Goal: Information Seeking & Learning: Learn about a topic

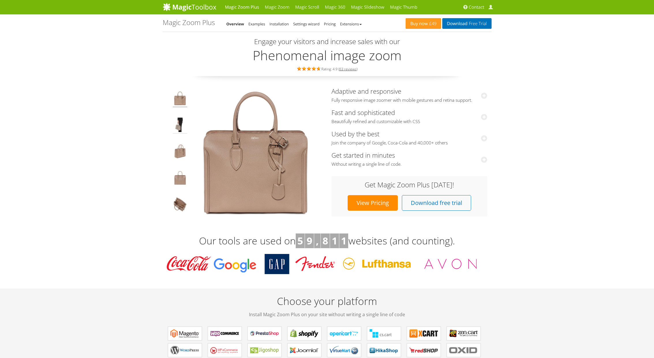
click at [179, 128] on img at bounding box center [180, 126] width 14 height 16
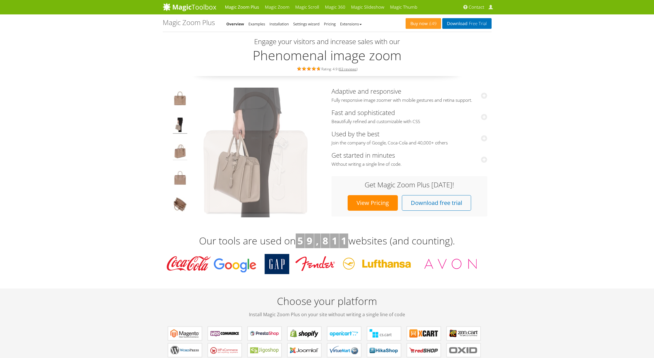
click at [182, 146] on img at bounding box center [180, 152] width 14 height 16
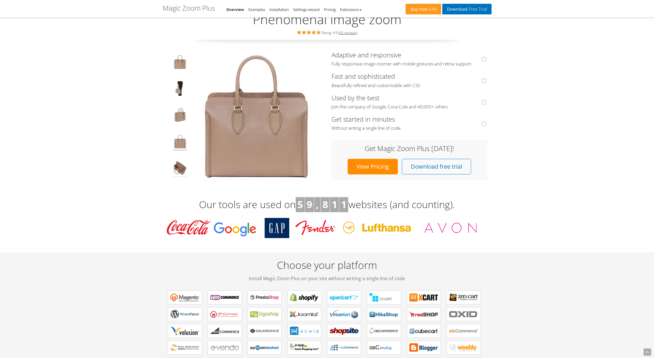
click at [181, 168] on img at bounding box center [180, 169] width 14 height 16
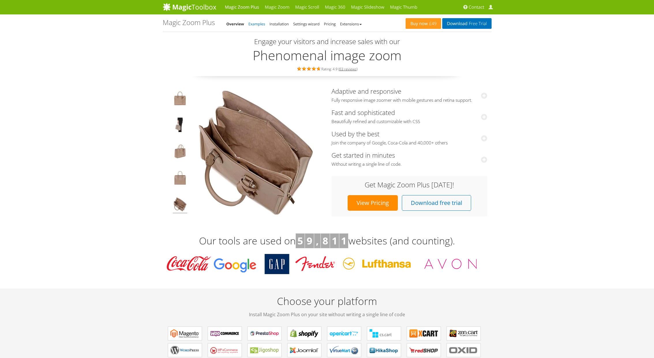
click at [258, 25] on link "Examples" at bounding box center [256, 23] width 17 height 5
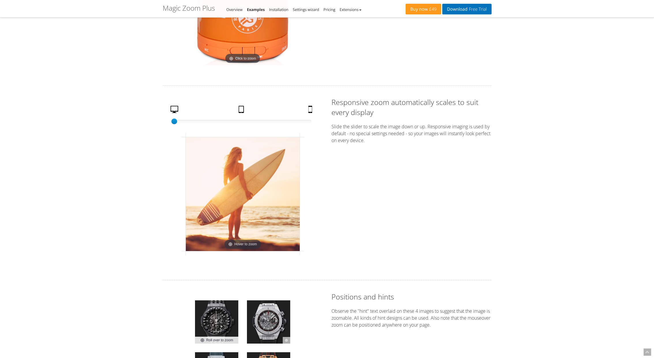
scroll to position [931, 0]
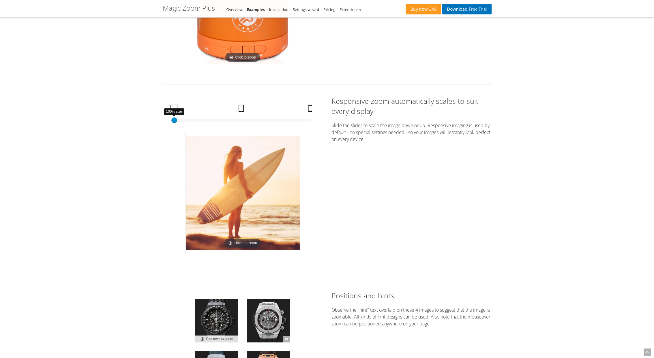
drag, startPoint x: 177, startPoint y: 122, endPoint x: 151, endPoint y: 125, distance: 25.8
click at [151, 125] on div "Magic Zoom Plus Magic Zoom Magic Scroll Magic 360 Magic Slideshow Magic Thumb C…" at bounding box center [327, 252] width 654 height 2367
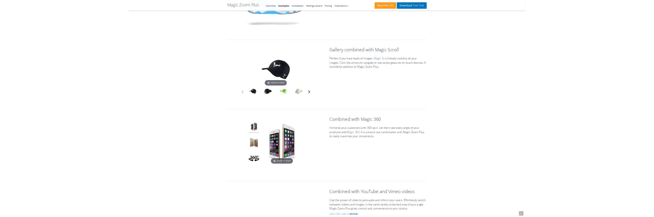
scroll to position [1399, 0]
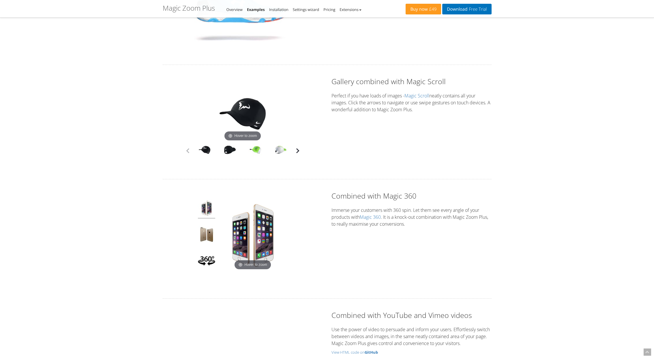
click at [298, 152] on button "button" at bounding box center [297, 151] width 9 height 9
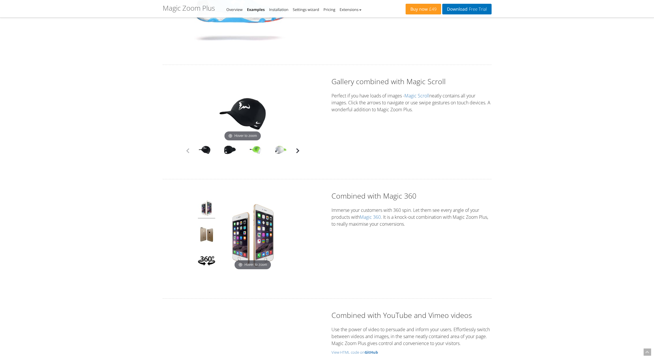
click at [298, 152] on button "button" at bounding box center [297, 151] width 9 height 9
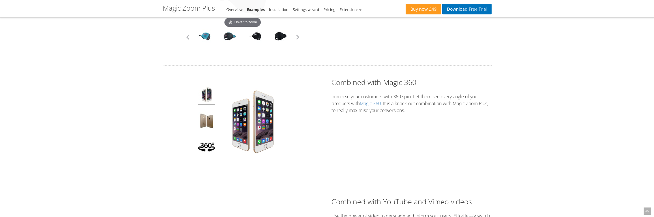
scroll to position [1517, 0]
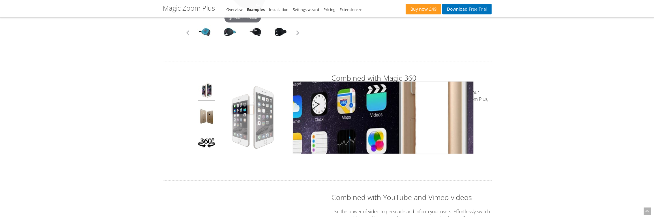
drag, startPoint x: 250, startPoint y: 130, endPoint x: 243, endPoint y: 110, distance: 21.8
click at [243, 110] on img at bounding box center [253, 118] width 72 height 72
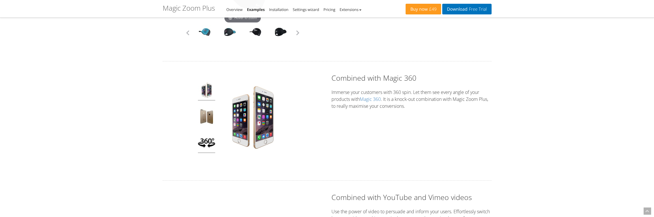
click at [207, 142] on img at bounding box center [206, 143] width 17 height 19
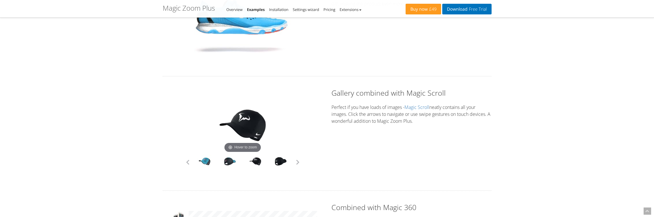
scroll to position [1386, 0]
